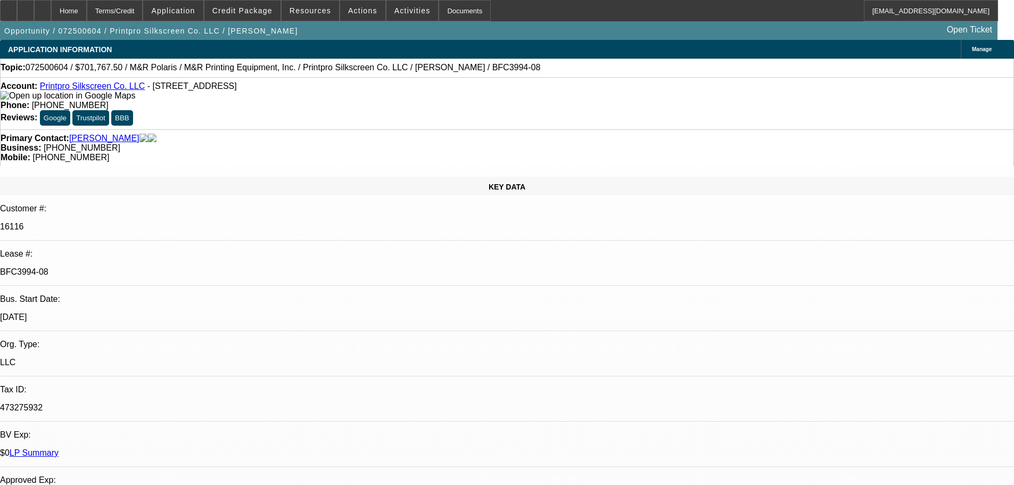
select select "0"
select select "6"
select select "0"
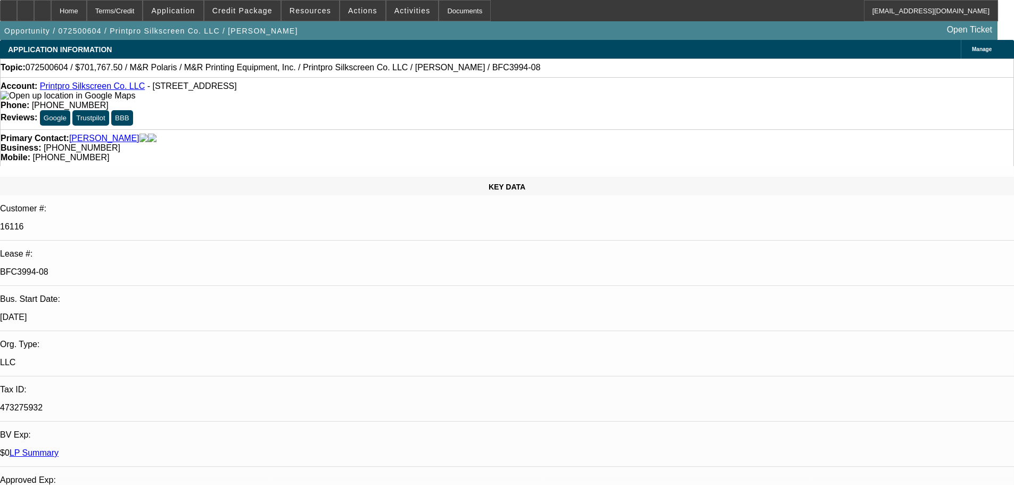
select select "0"
select select "6"
select select "0"
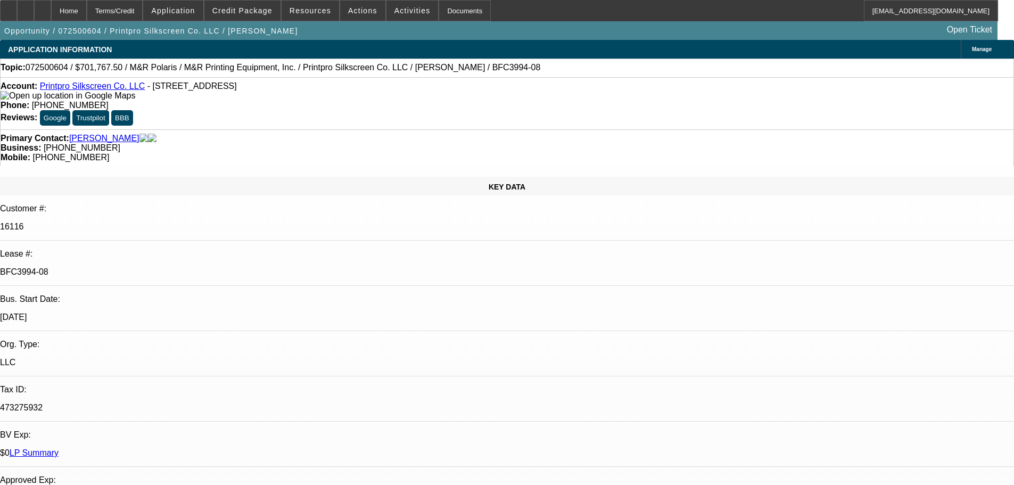
select select "0"
select select "6"
select select "0"
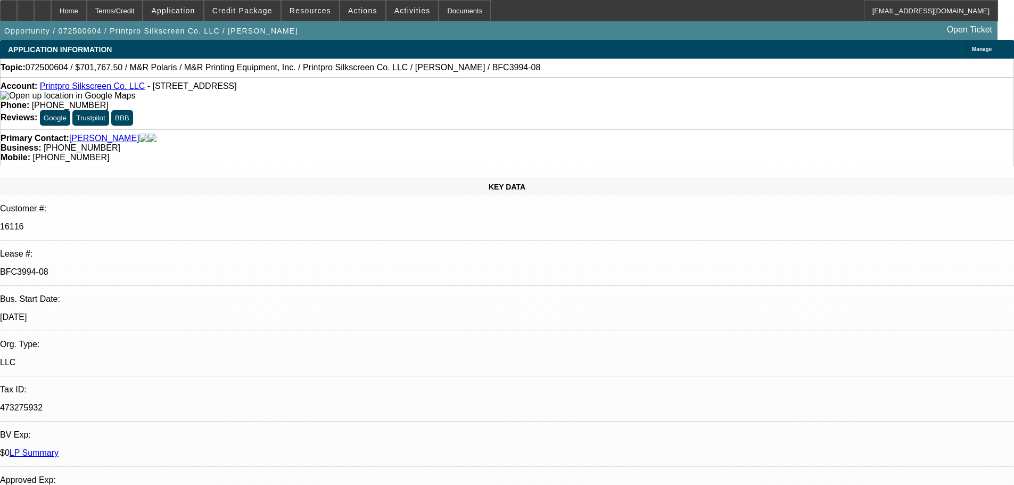
select select "6"
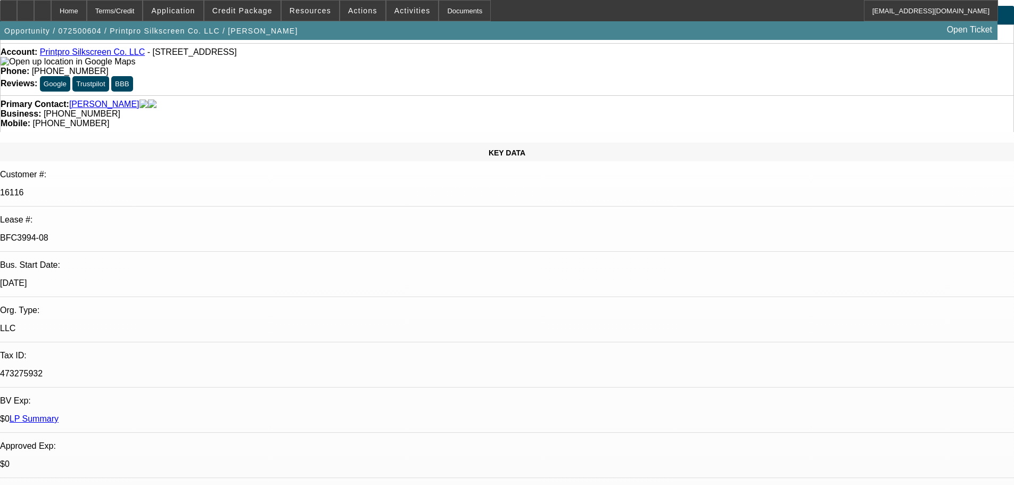
scroll to position [53, 0]
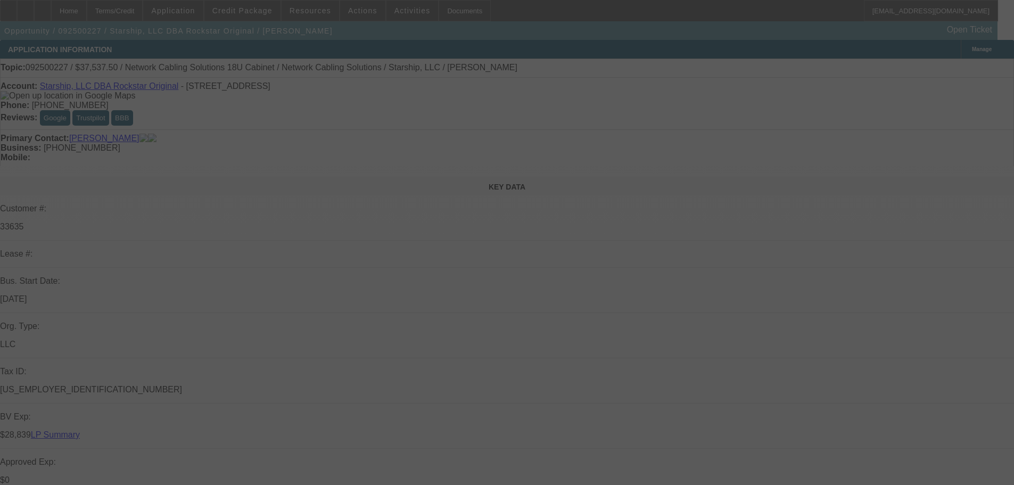
click at [976, 68] on div at bounding box center [507, 242] width 1014 height 485
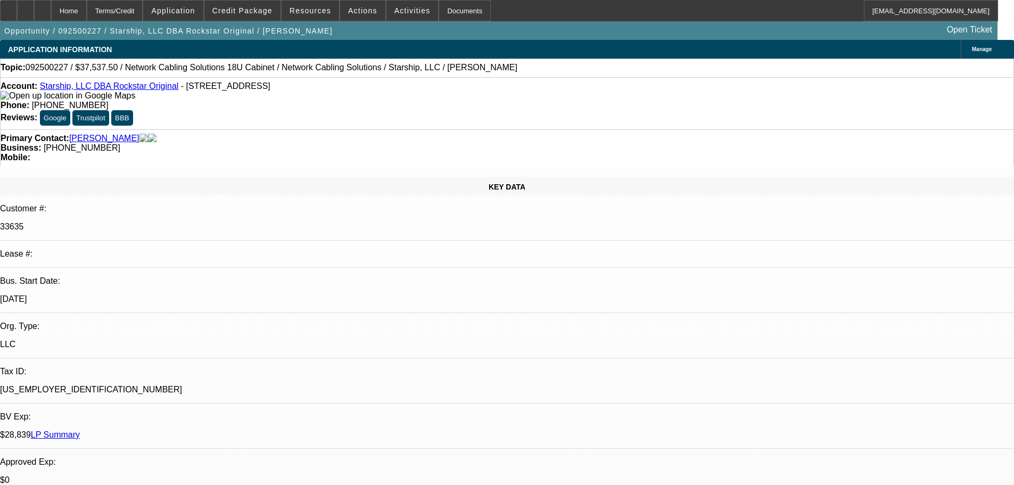
select select "0"
select select "0.1"
select select "4"
select select "0"
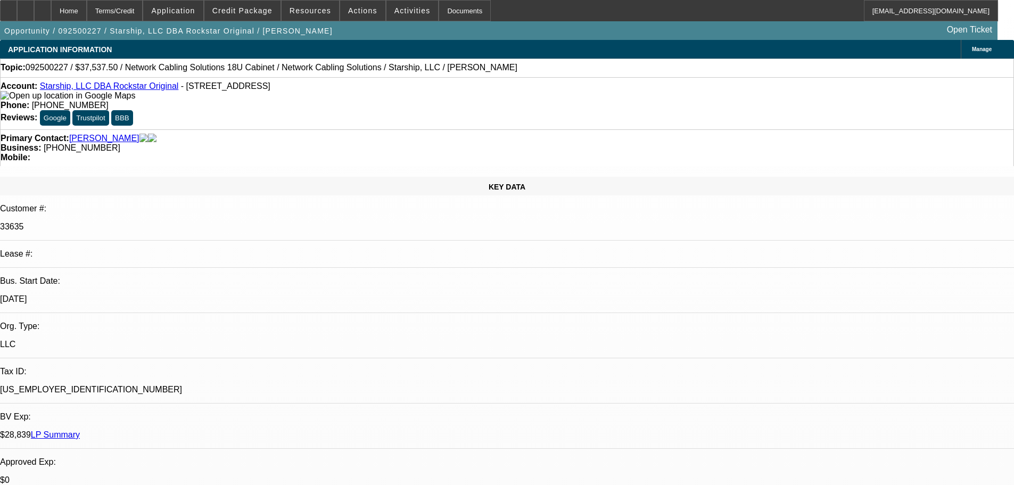
select select "0"
select select "0.1"
select select "4"
select select "0"
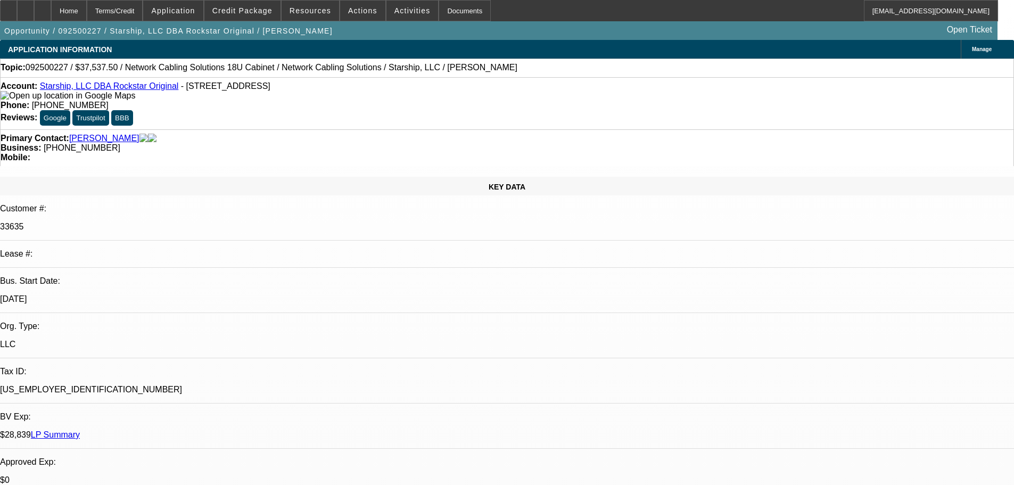
select select "0.1"
select select "4"
select select "0"
select select "0.1"
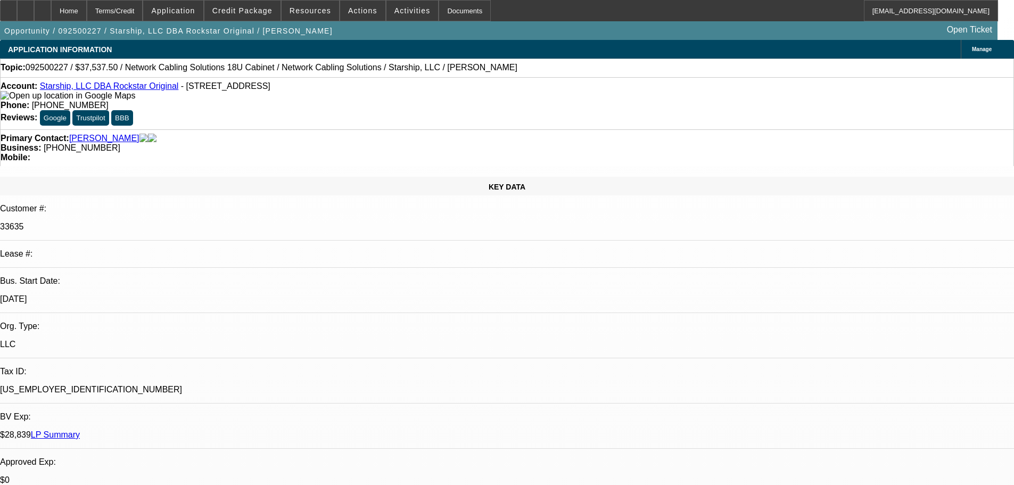
select select "4"
click at [253, 15] on span at bounding box center [242, 11] width 76 height 26
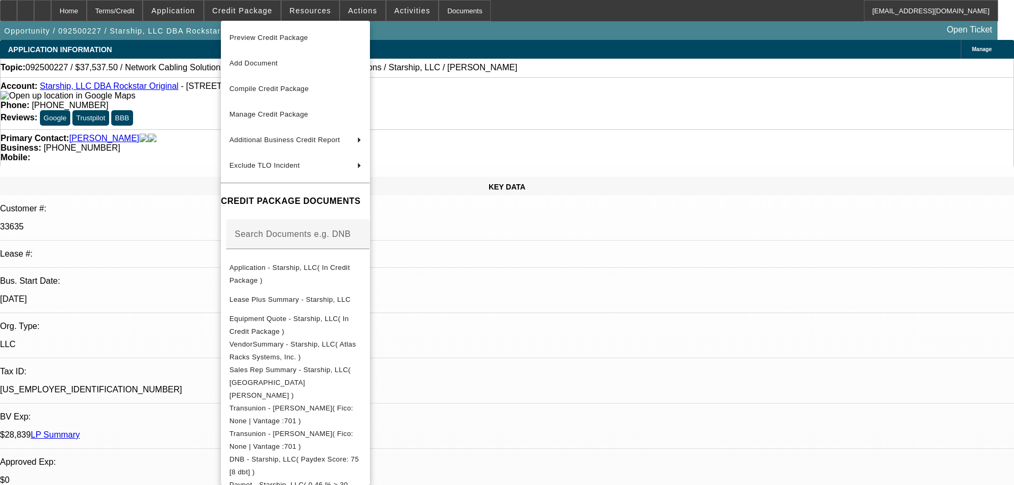
click at [359, 15] on div at bounding box center [507, 242] width 1014 height 485
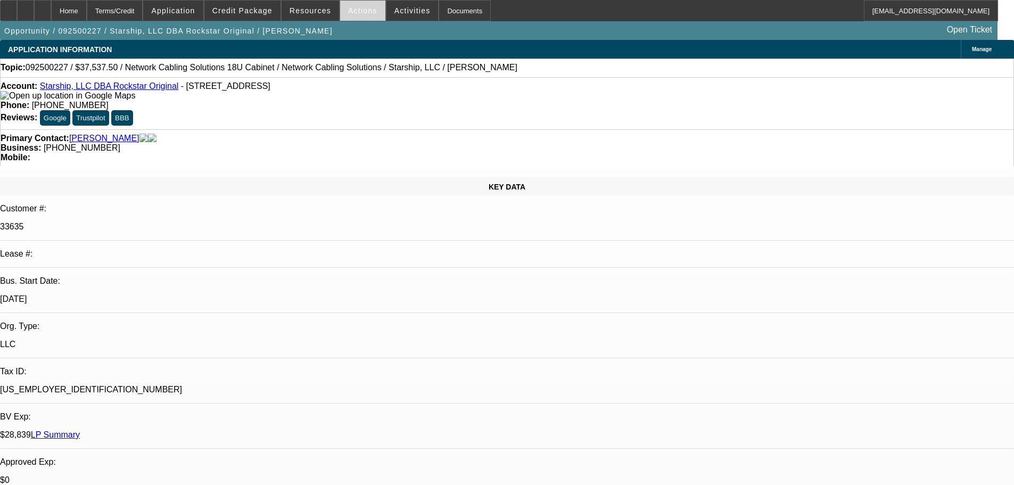
click at [357, 18] on span at bounding box center [362, 11] width 45 height 26
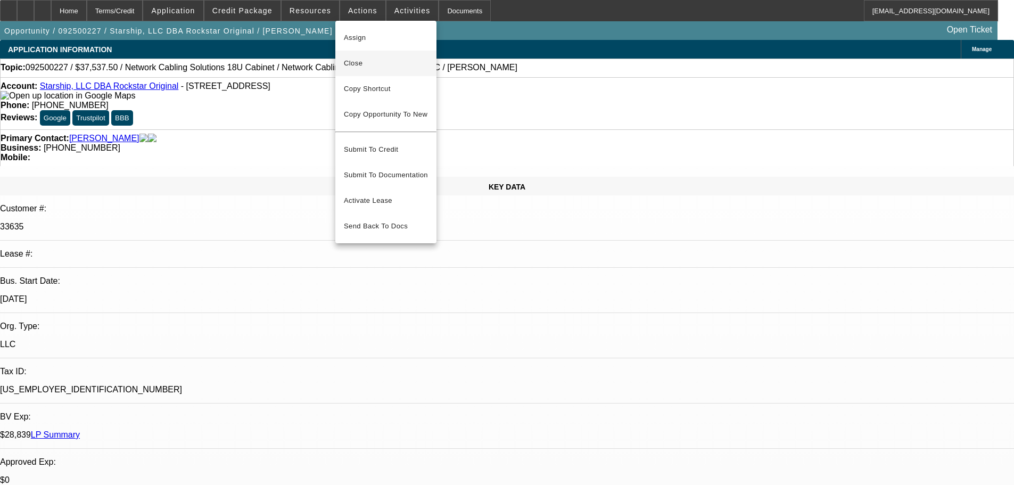
click at [357, 62] on span "Close" at bounding box center [386, 63] width 84 height 13
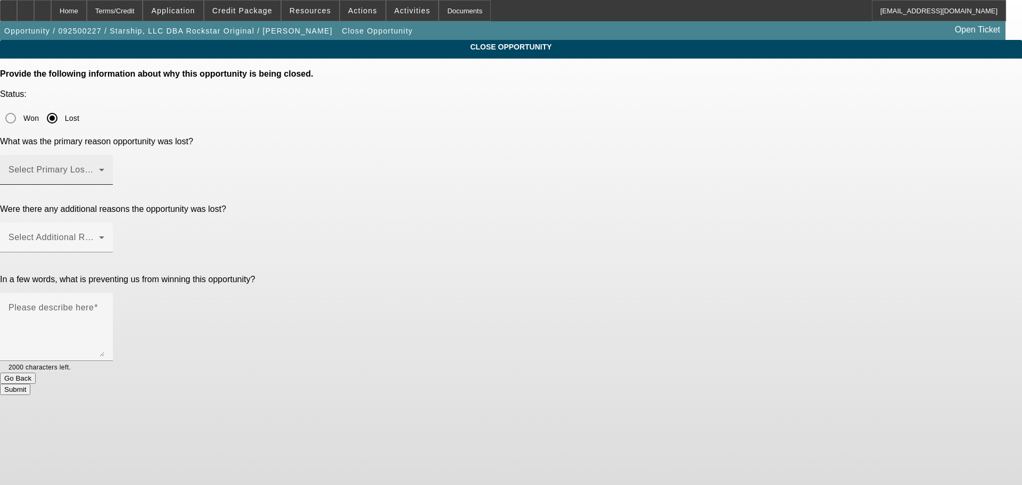
click at [121, 165] on mat-label "Select Primary Lost Reason" at bounding box center [65, 169] width 112 height 9
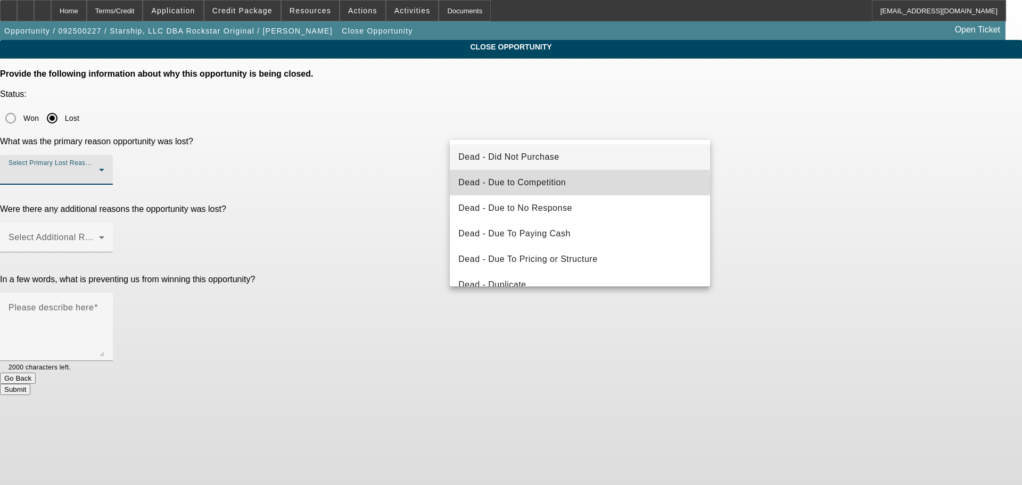
click at [579, 183] on mat-option "Dead - Due to Competition" at bounding box center [580, 183] width 260 height 26
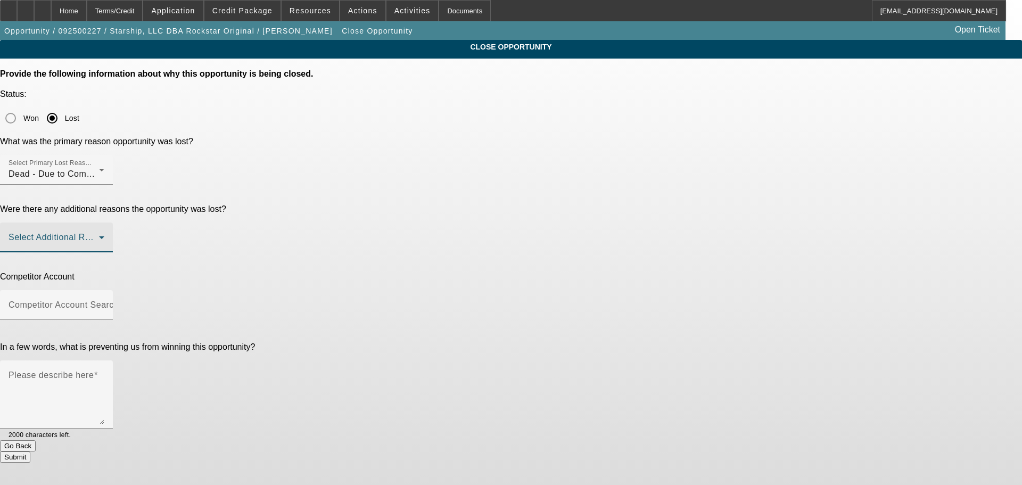
click at [99, 235] on span at bounding box center [54, 241] width 90 height 13
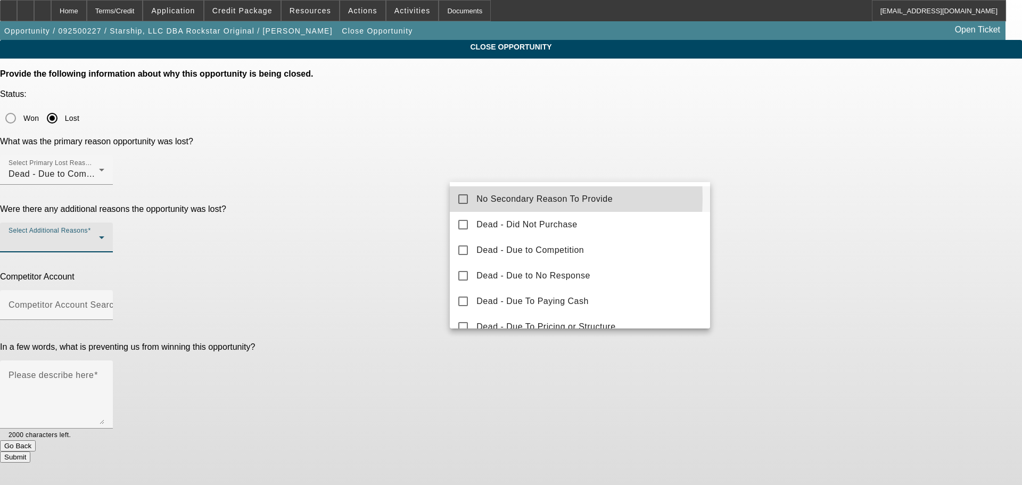
click at [463, 198] on mat-pseudo-checkbox at bounding box center [463, 199] width 10 height 10
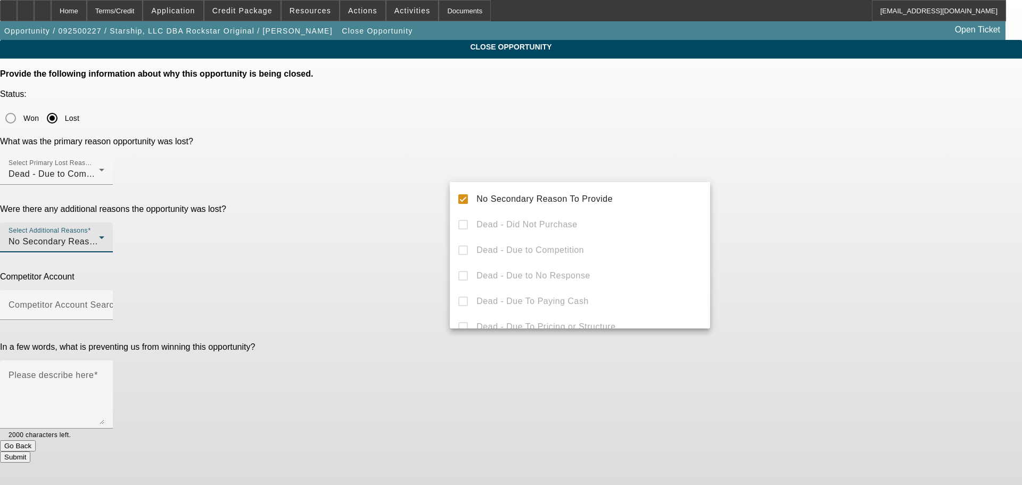
click at [414, 215] on div at bounding box center [511, 242] width 1022 height 485
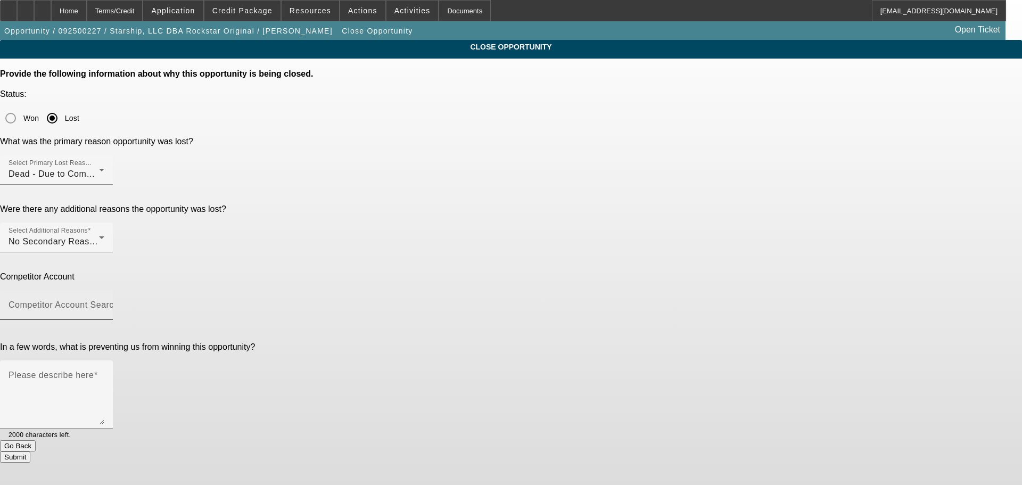
click at [104, 290] on div "Competitor Account Search" at bounding box center [57, 305] width 96 height 30
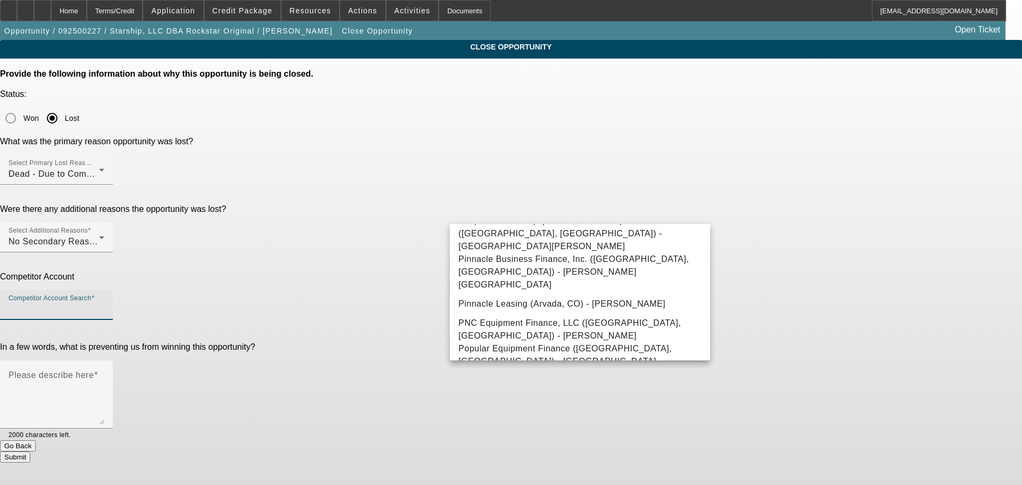
scroll to position [6730, 0]
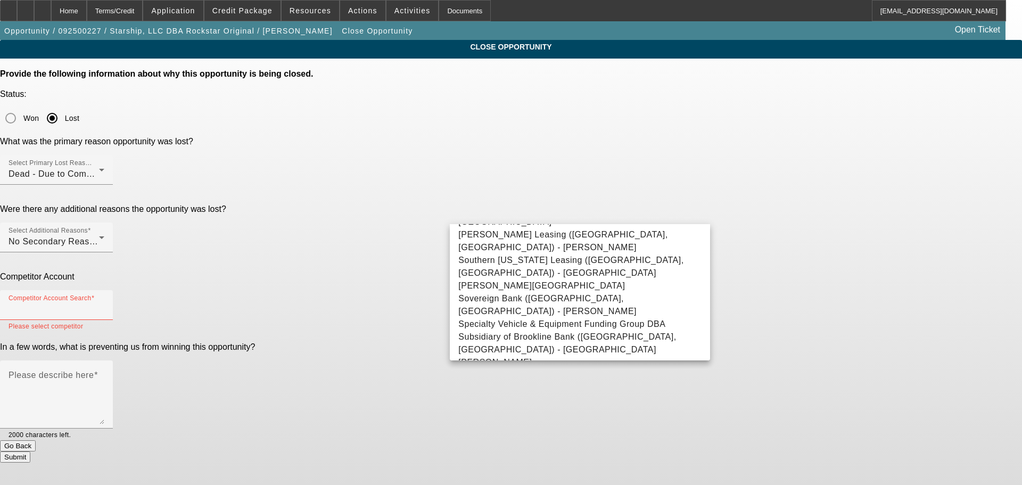
type input "-- Other Competitor --"
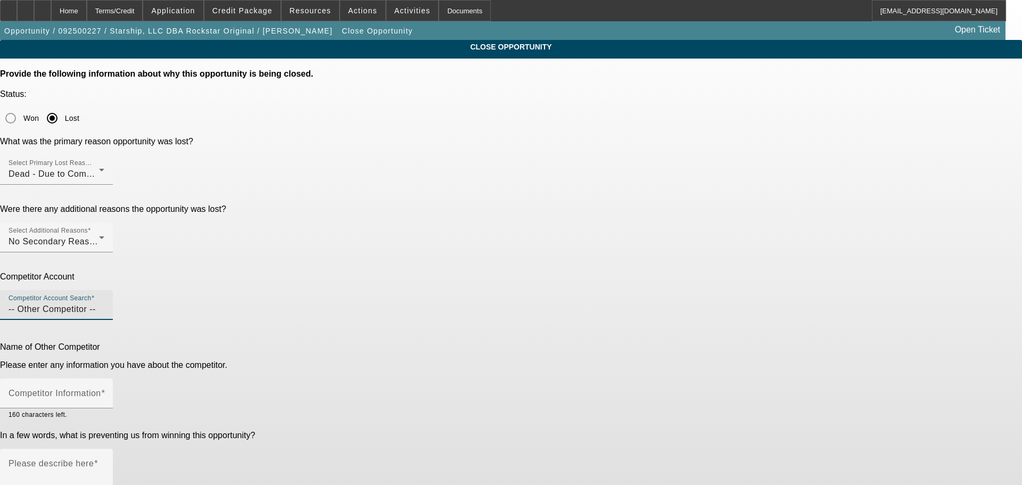
click at [408, 342] on div "Name of Other Competitor" at bounding box center [511, 347] width 1022 height 10
click at [104, 391] on input "Competitor Information" at bounding box center [57, 397] width 96 height 13
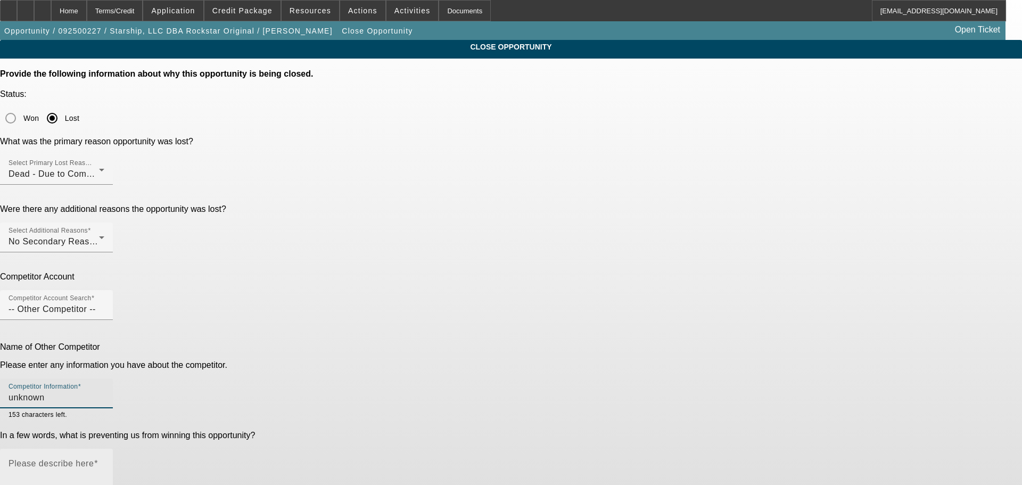
type input "unknown"
click at [104, 461] on textarea "Please describe here" at bounding box center [57, 486] width 96 height 51
click at [104, 461] on textarea "customer was able to get an approval with the lien release info he provided us …" at bounding box center [57, 486] width 96 height 51
type textarea "customer was able to get an approval elsewhere with the lien release info he pr…"
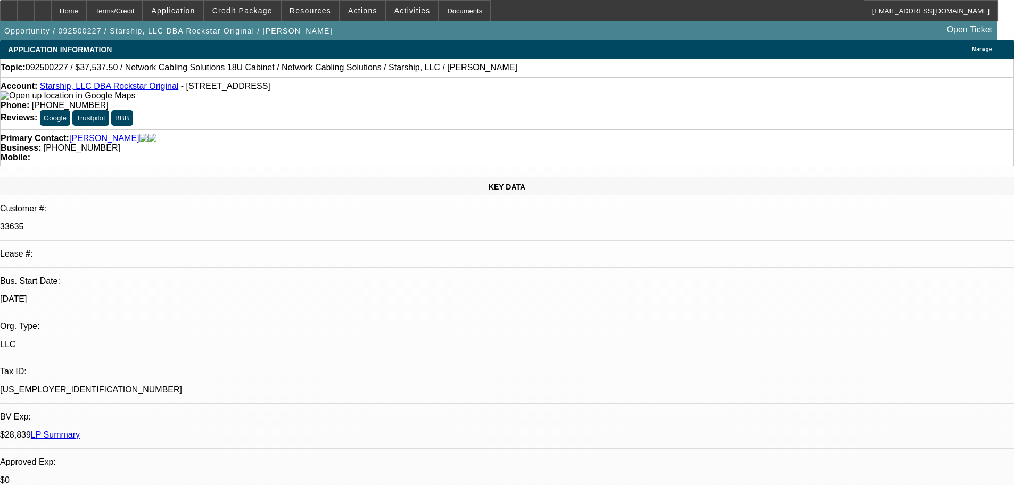
select select "0"
select select "0.1"
select select "4"
select select "0"
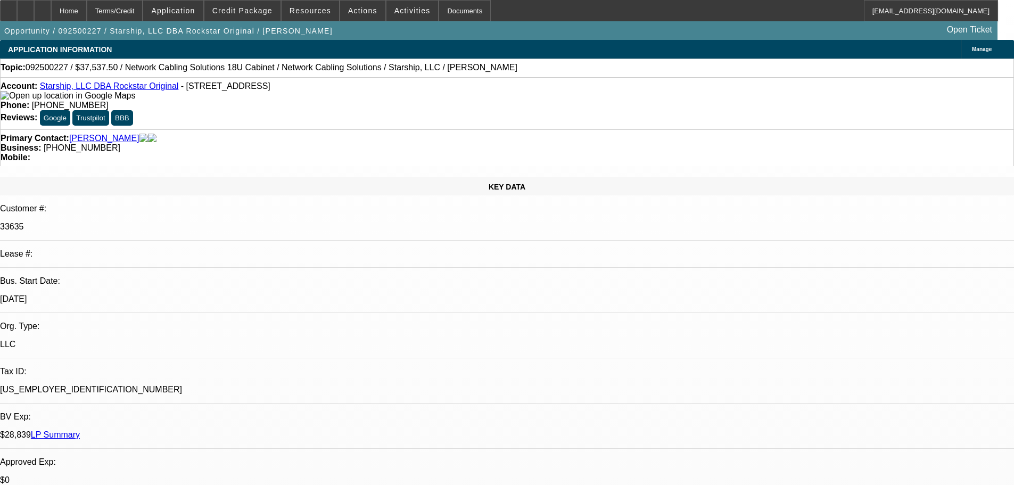
select select "0"
select select "0.1"
select select "4"
select select "0"
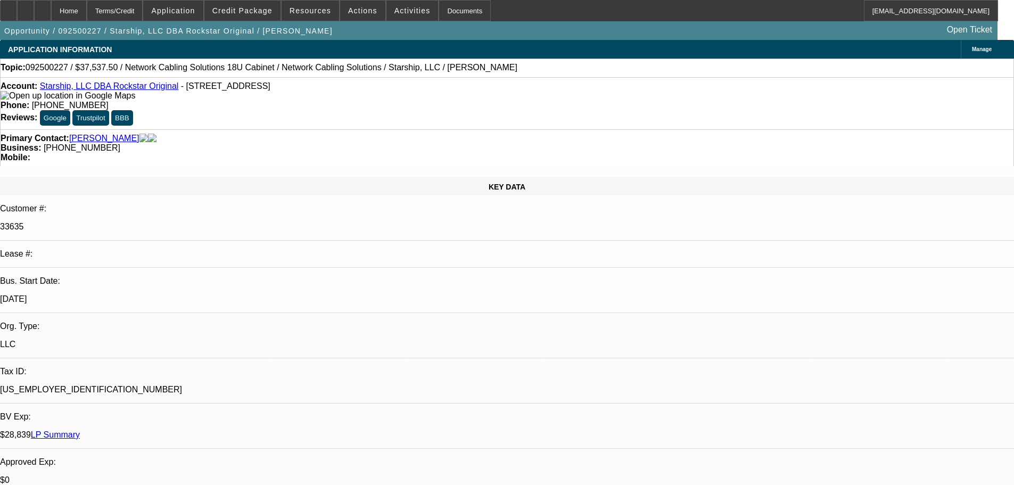
select select "0.1"
select select "4"
select select "0"
select select "0.1"
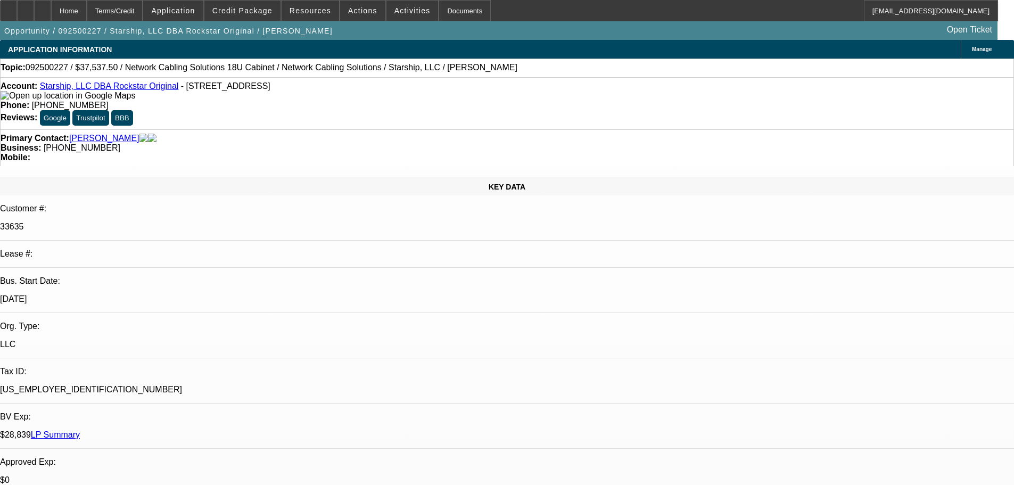
select select "4"
